Goal: Task Accomplishment & Management: Manage account settings

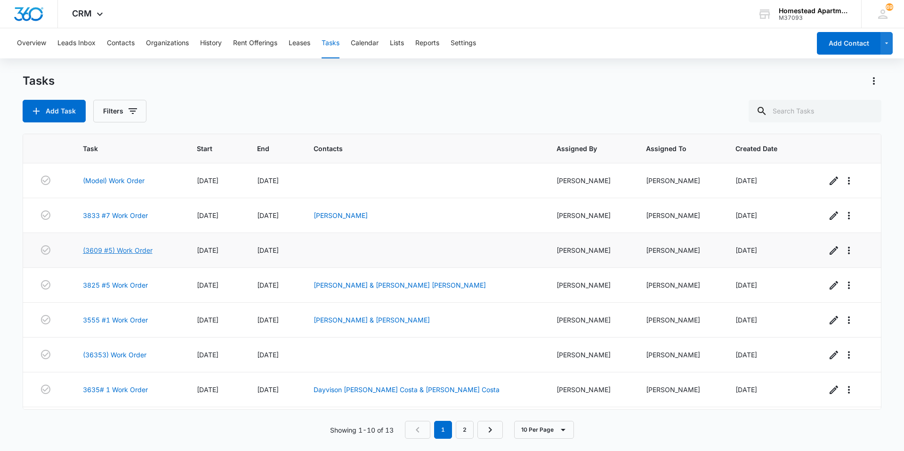
click at [87, 248] on link "(3609 #5) Work Order" at bounding box center [118, 250] width 70 height 10
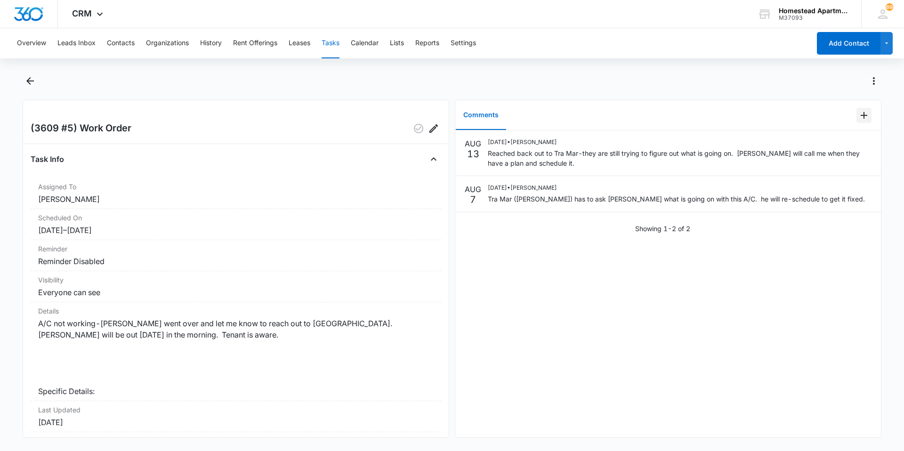
click at [858, 113] on icon "Add Comment" at bounding box center [863, 115] width 11 height 11
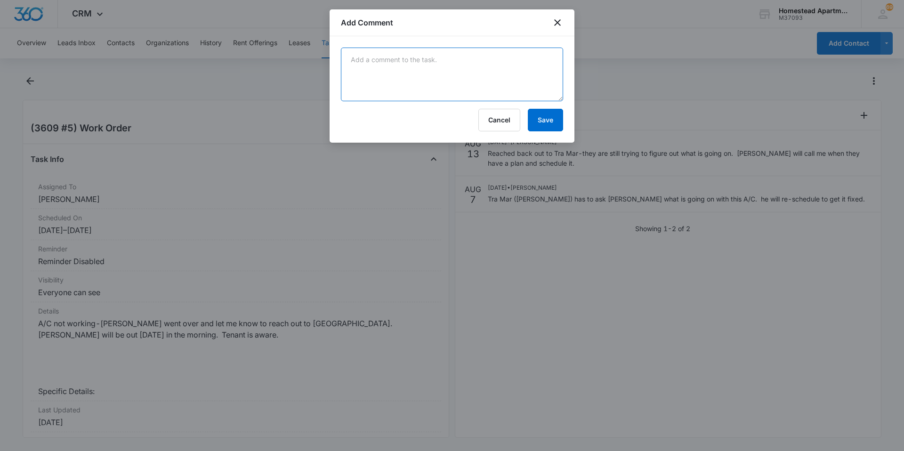
click at [354, 58] on textarea at bounding box center [452, 75] width 222 height 54
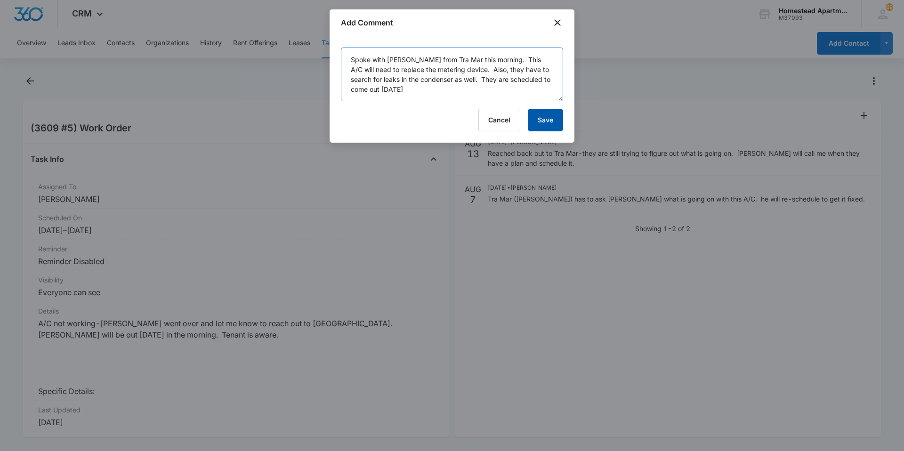
type textarea "Spoke with [PERSON_NAME] from Tra Mar this morning. This A/C will need to repla…"
click at [550, 117] on button "Save" at bounding box center [545, 120] width 35 height 23
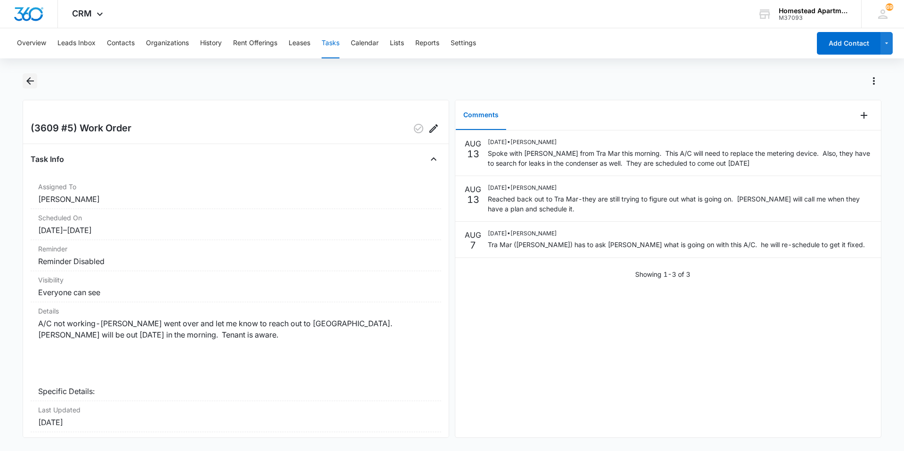
click at [27, 81] on icon "Back" at bounding box center [30, 81] width 8 height 8
